Goal: Check status: Check status

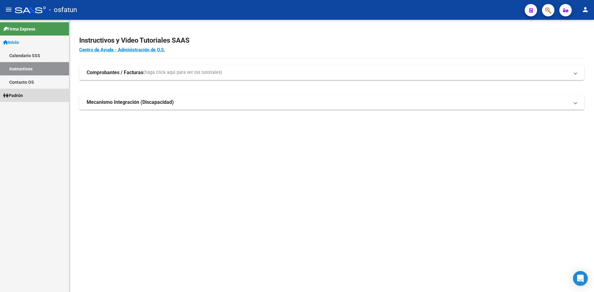
click at [30, 96] on link "Padrón" at bounding box center [34, 95] width 69 height 13
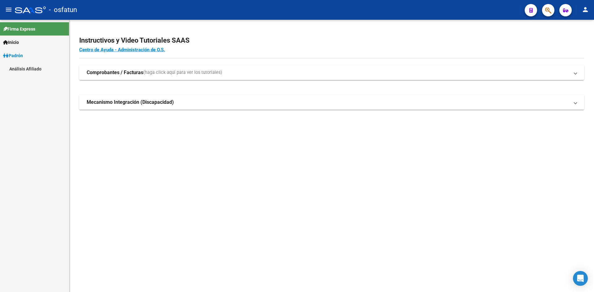
drag, startPoint x: 35, startPoint y: 69, endPoint x: 44, endPoint y: 69, distance: 9.0
click at [34, 69] on link "Análisis Afiliado" at bounding box center [34, 68] width 69 height 13
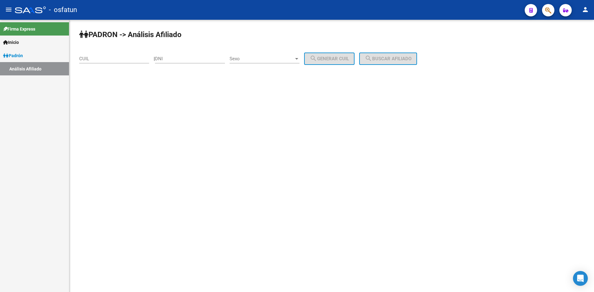
click at [99, 59] on input "CUIL" at bounding box center [114, 59] width 70 height 6
paste input "20-38220278-4"
drag, startPoint x: 106, startPoint y: 58, endPoint x: 86, endPoint y: 59, distance: 20.2
click at [86, 59] on input "20-38220278-4" at bounding box center [114, 59] width 70 height 6
type input "20-38220278-4"
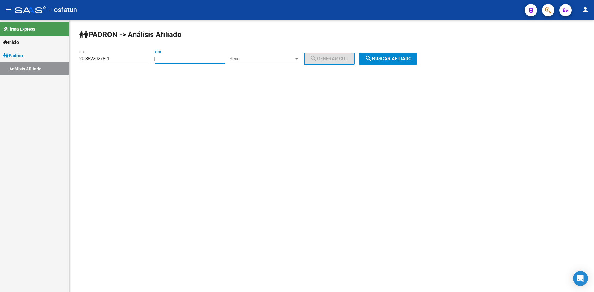
click at [176, 60] on input "DNI" at bounding box center [190, 59] width 70 height 6
paste input "38220278"
type input "38220278"
click at [250, 56] on span "Sexo" at bounding box center [262, 59] width 64 height 6
click at [250, 59] on span "Masculino" at bounding box center [271, 59] width 70 height 14
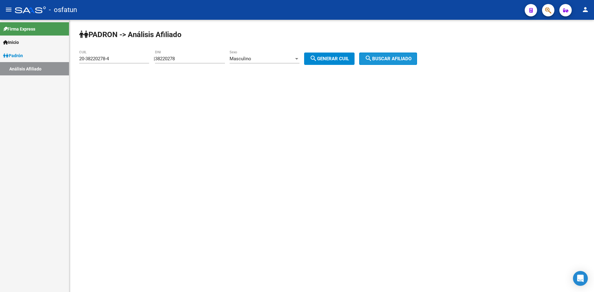
click at [402, 55] on button "search Buscar afiliado" at bounding box center [388, 59] width 58 height 12
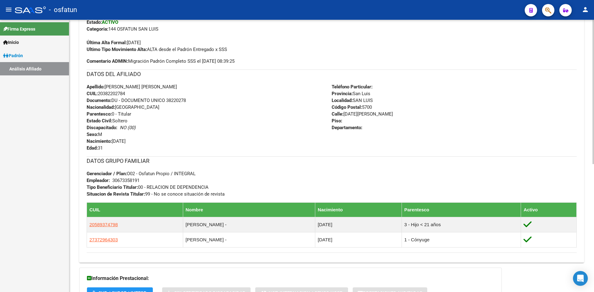
scroll to position [242, 0]
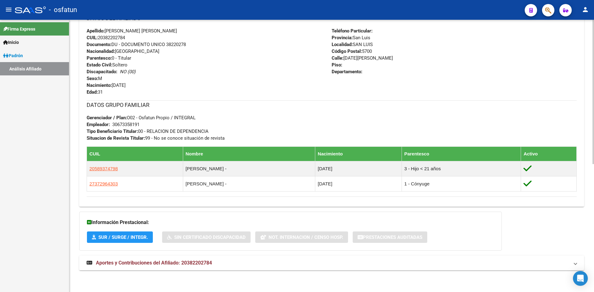
click at [164, 261] on span "Aportes y Contribuciones del Afiliado: 20382202784" at bounding box center [154, 263] width 116 height 6
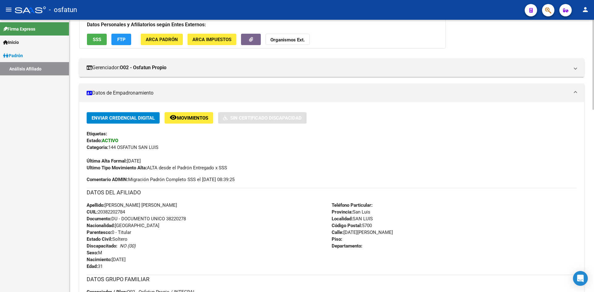
scroll to position [0, 0]
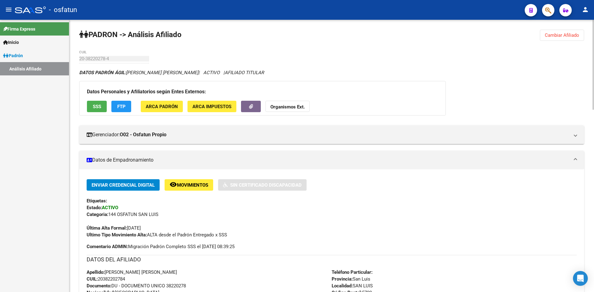
click at [291, 108] on strong "Organismos Ext." at bounding box center [287, 107] width 34 height 6
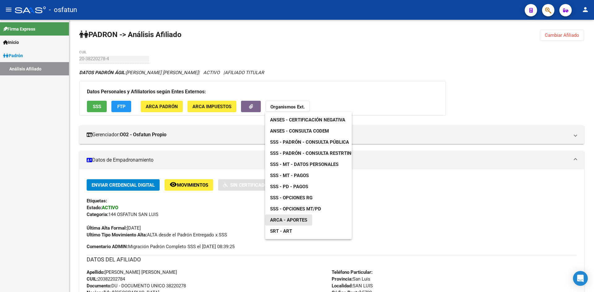
click at [300, 219] on span "ARCA - Aportes" at bounding box center [288, 221] width 37 height 6
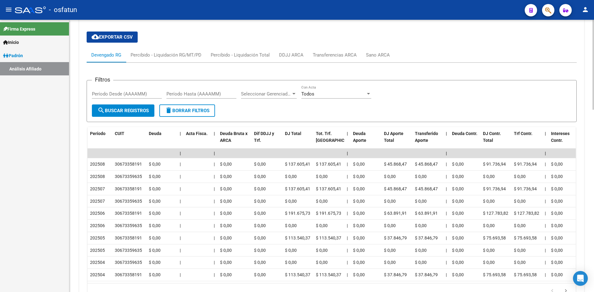
scroll to position [526, 0]
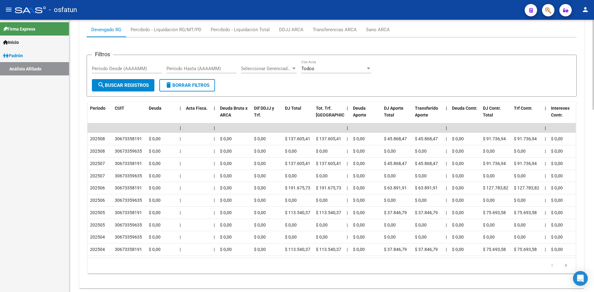
click at [461, 63] on div "Filtros Período Desde (AAAAMM) Período Hasta (AAAAMM) Seleccionar Gerenciador S…" at bounding box center [332, 69] width 480 height 19
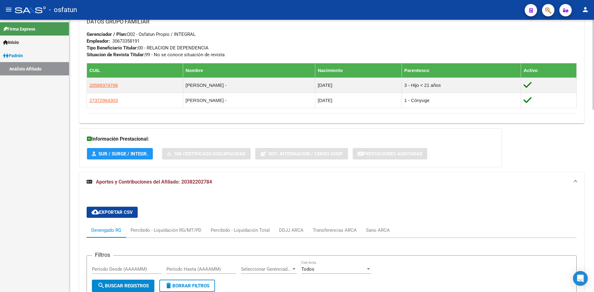
scroll to position [309, 0]
